Goal: Information Seeking & Learning: Understand process/instructions

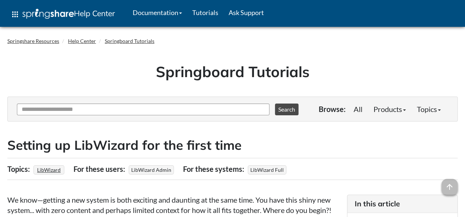
scroll to position [157, 0]
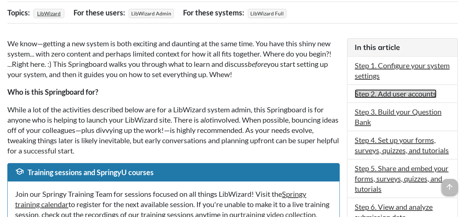
click at [364, 92] on link "Step 2. Add user accounts" at bounding box center [396, 93] width 82 height 9
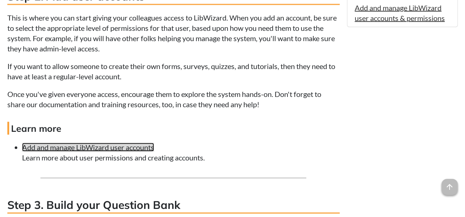
click at [116, 152] on link "Add and manage LibWizard user accounts" at bounding box center [88, 147] width 132 height 9
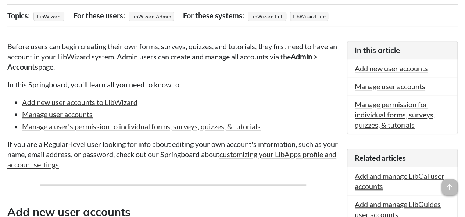
scroll to position [50, 0]
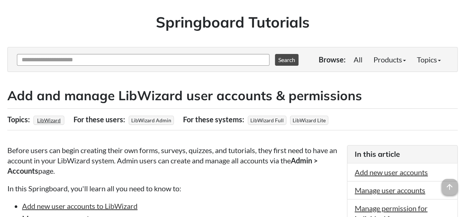
click at [108, 92] on h2 "Add and manage LibWizard user accounts & permissions" at bounding box center [232, 96] width 450 height 18
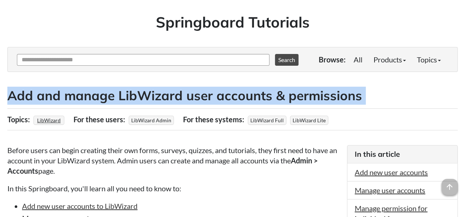
click at [108, 92] on h2 "Add and manage LibWizard user accounts & permissions" at bounding box center [232, 96] width 450 height 18
copy div "Add and manage LibWizard user accounts & permissions"
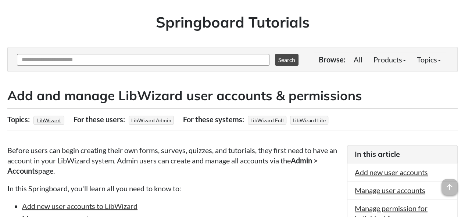
click at [264, 172] on p "Before users can begin creating their own forms, surveys, quizzes, and tutorial…" at bounding box center [173, 160] width 332 height 31
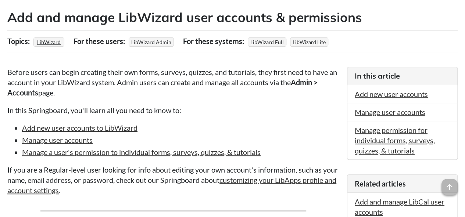
scroll to position [128, 0]
